Goal: Find specific page/section: Find specific page/section

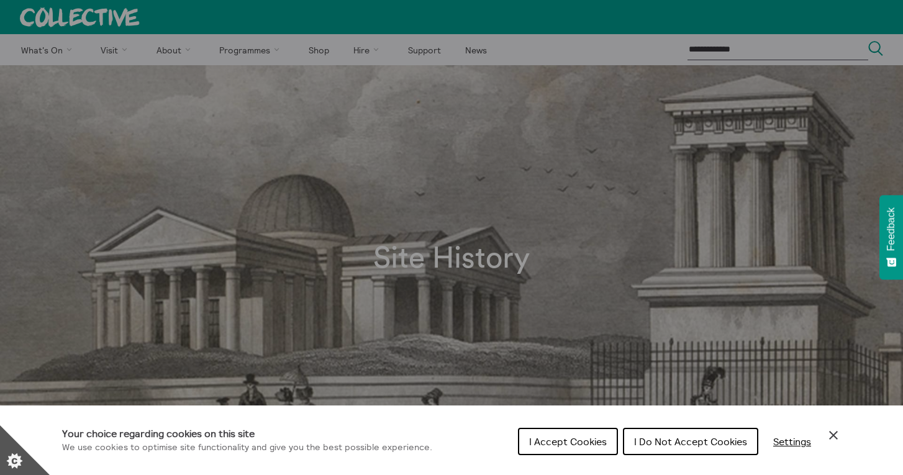
click at [547, 437] on span "I Accept Cookies" at bounding box center [568, 442] width 78 height 12
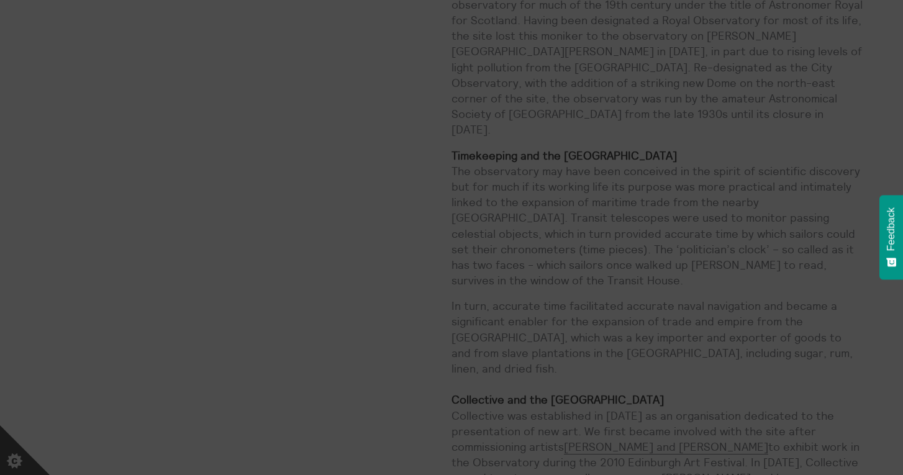
scroll to position [843, 0]
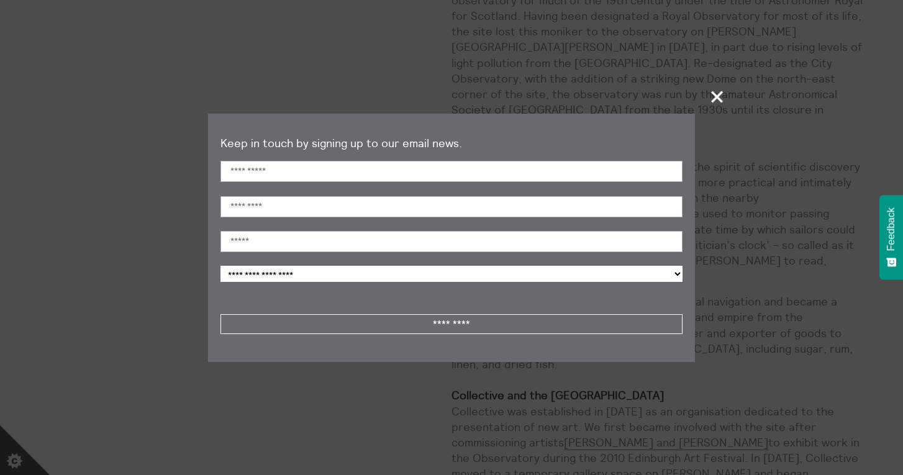
click at [718, 98] on span "+" at bounding box center [718, 96] width 37 height 37
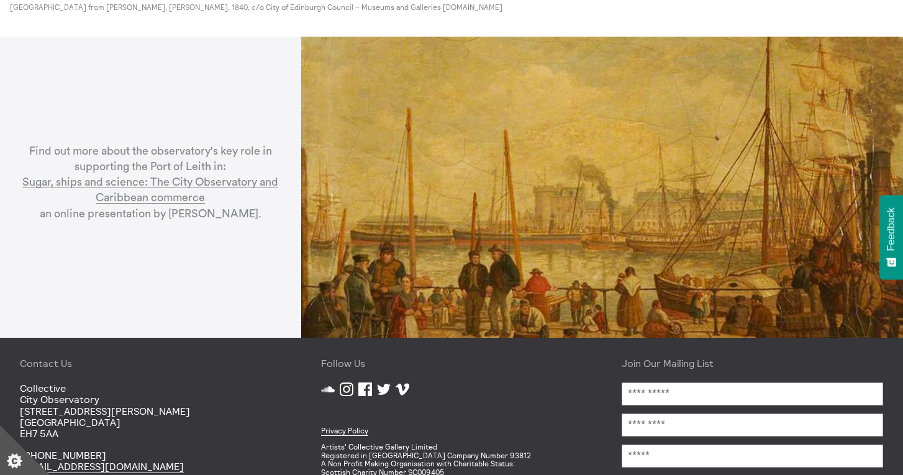
scroll to position [3534, 0]
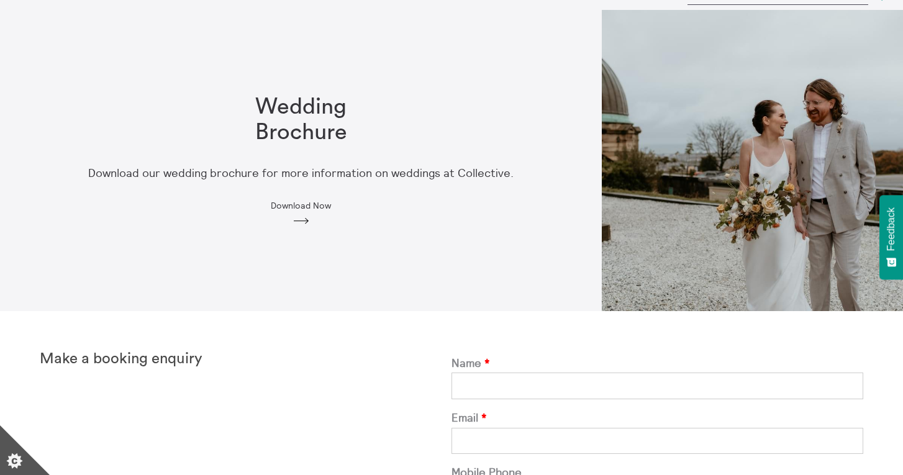
scroll to position [65, 0]
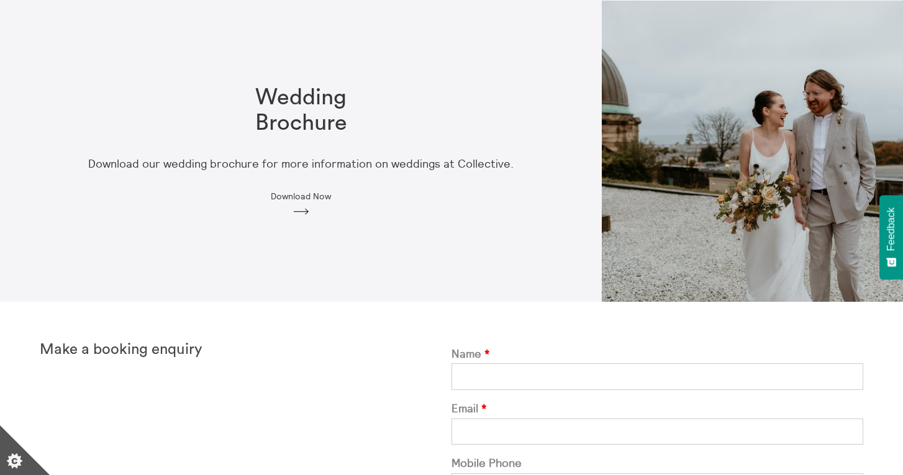
click at [296, 211] on icon "Arrow" at bounding box center [301, 211] width 20 height 11
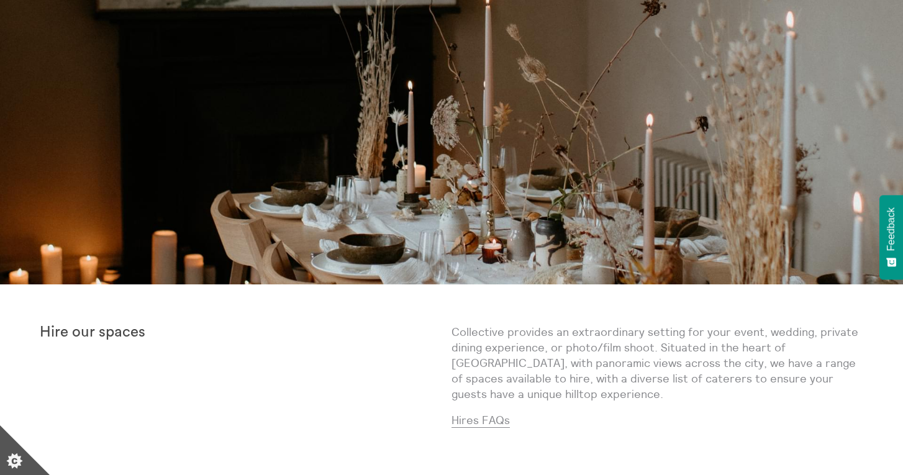
scroll to position [83, 0]
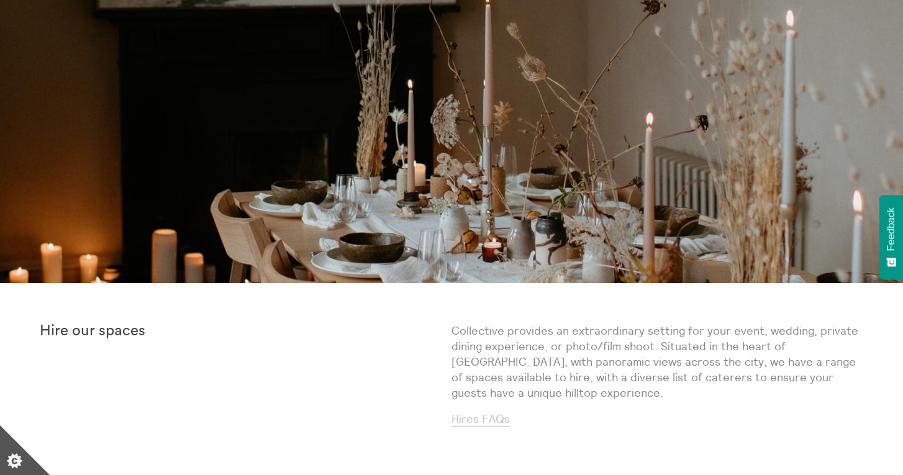
click at [482, 420] on link "Hires FAQs" at bounding box center [481, 419] width 58 height 15
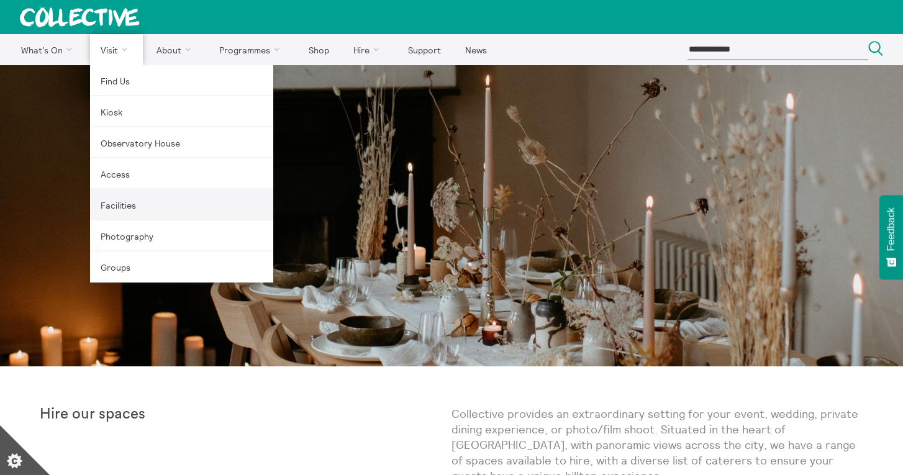
click at [122, 218] on link "Facilities" at bounding box center [181, 205] width 183 height 31
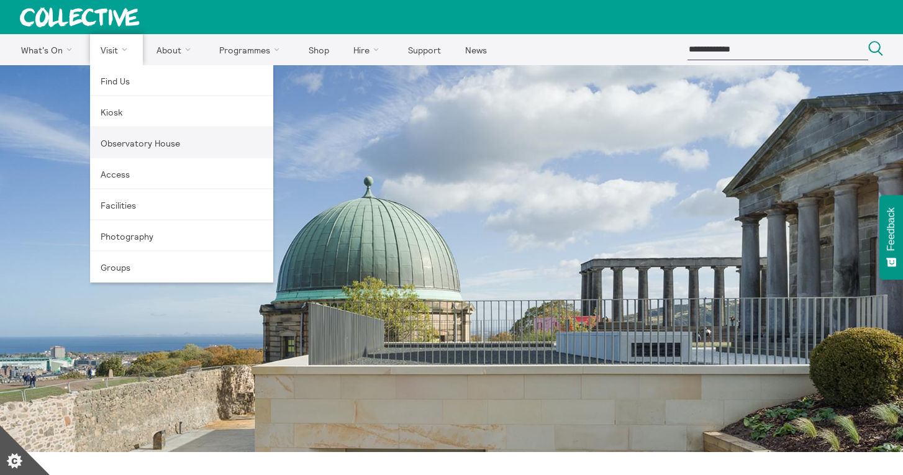
click at [116, 140] on link "Observatory House" at bounding box center [181, 142] width 183 height 31
